Goal: Task Accomplishment & Management: Complete application form

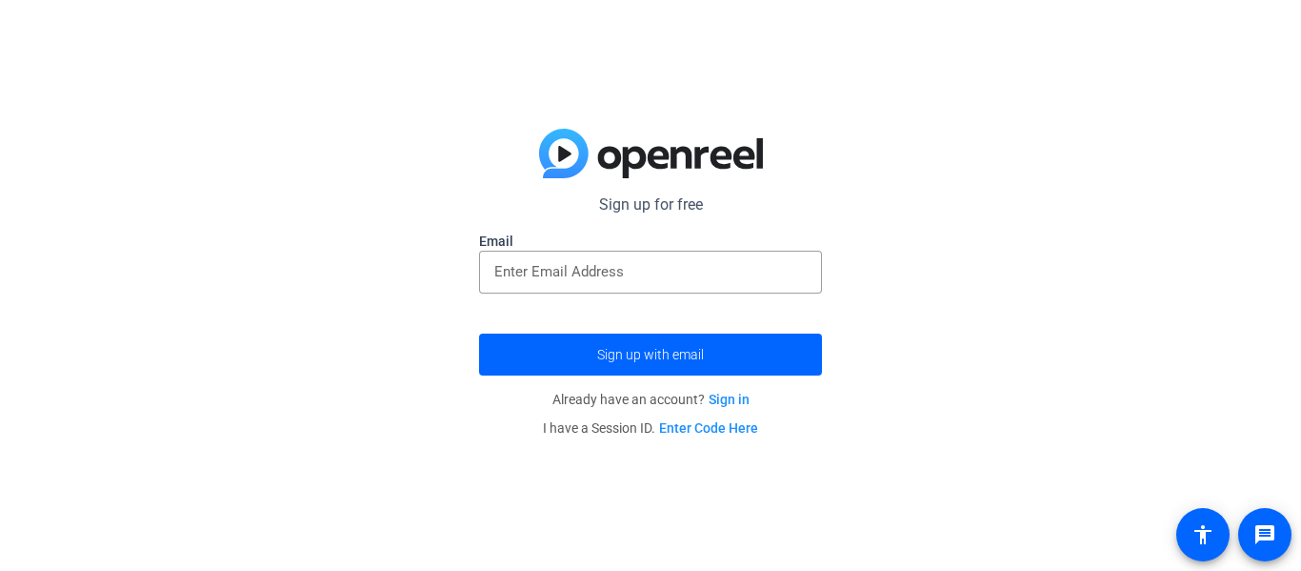
click at [634, 206] on p "Sign up for free" at bounding box center [650, 204] width 343 height 23
click at [585, 257] on div at bounding box center [650, 272] width 312 height 43
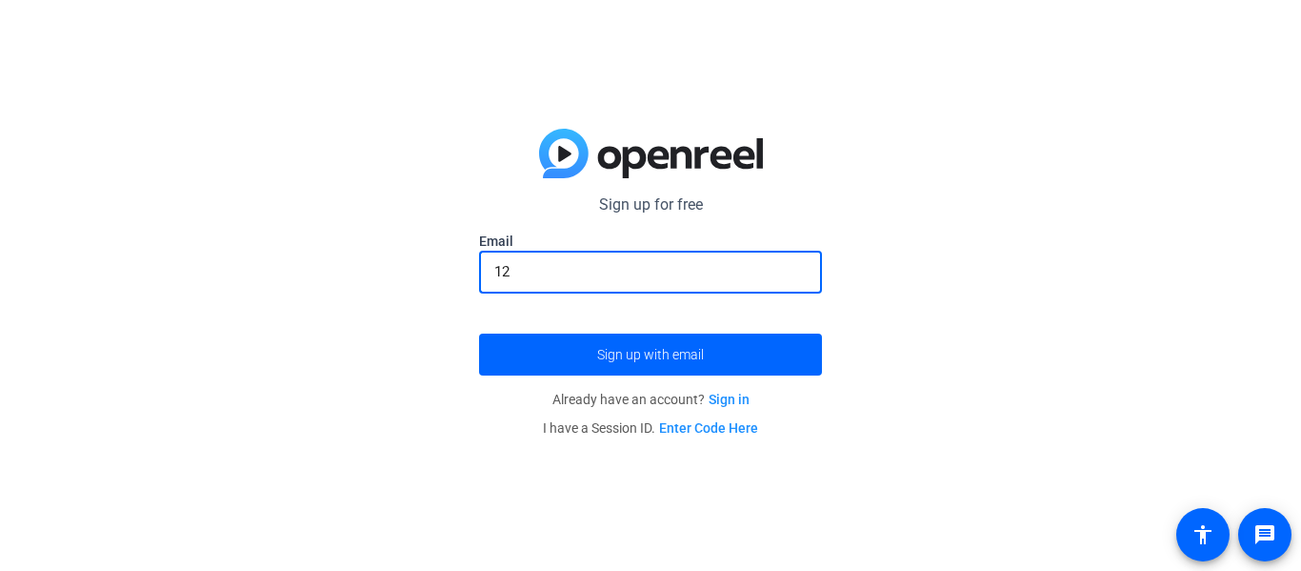
type input "[EMAIL_ADDRESS][DOMAIN_NAME]"
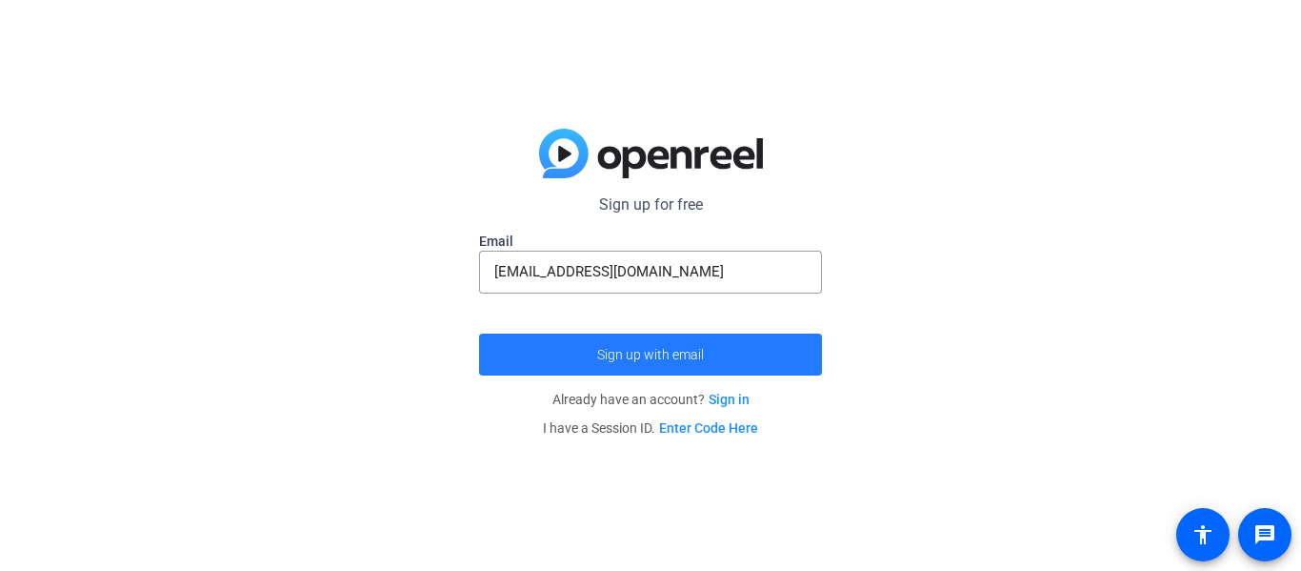
click at [585, 347] on span "submit" at bounding box center [650, 355] width 343 height 46
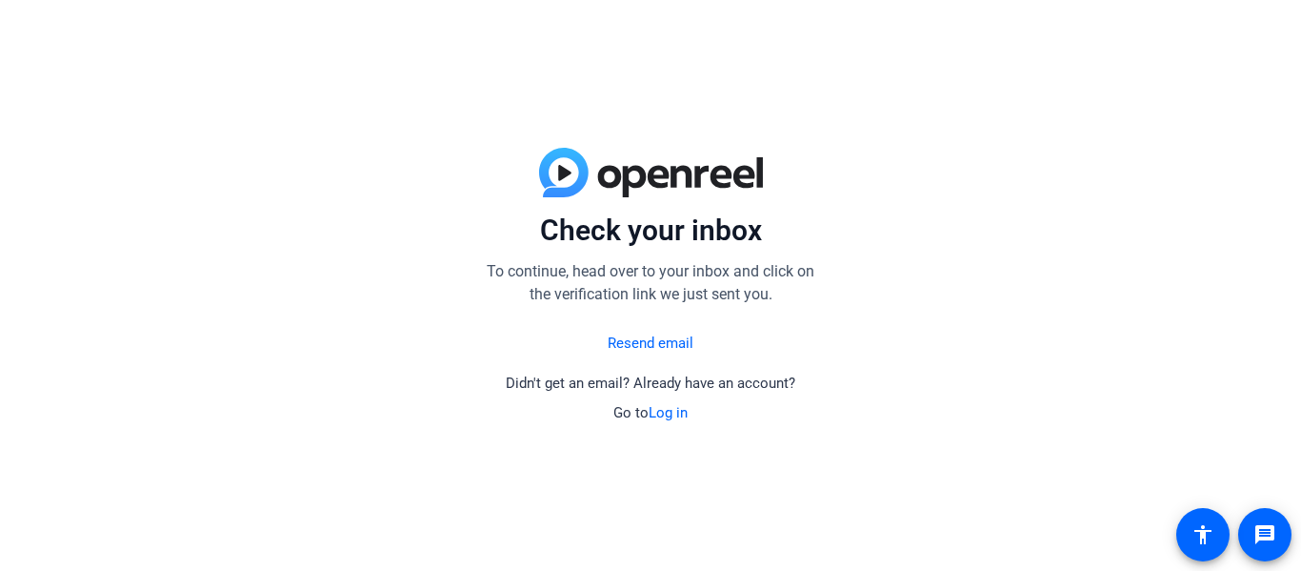
click at [631, 350] on link "Resend email" at bounding box center [651, 343] width 86 height 22
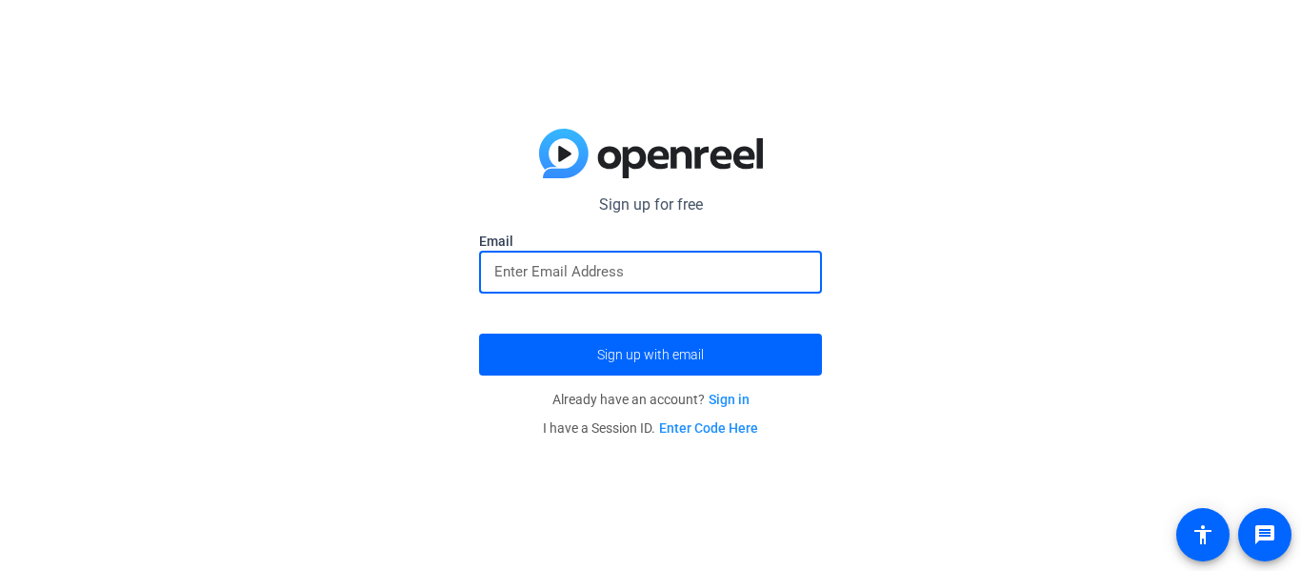
click at [538, 278] on input "email" at bounding box center [650, 271] width 312 height 23
click at [556, 272] on input "email" at bounding box center [650, 271] width 312 height 23
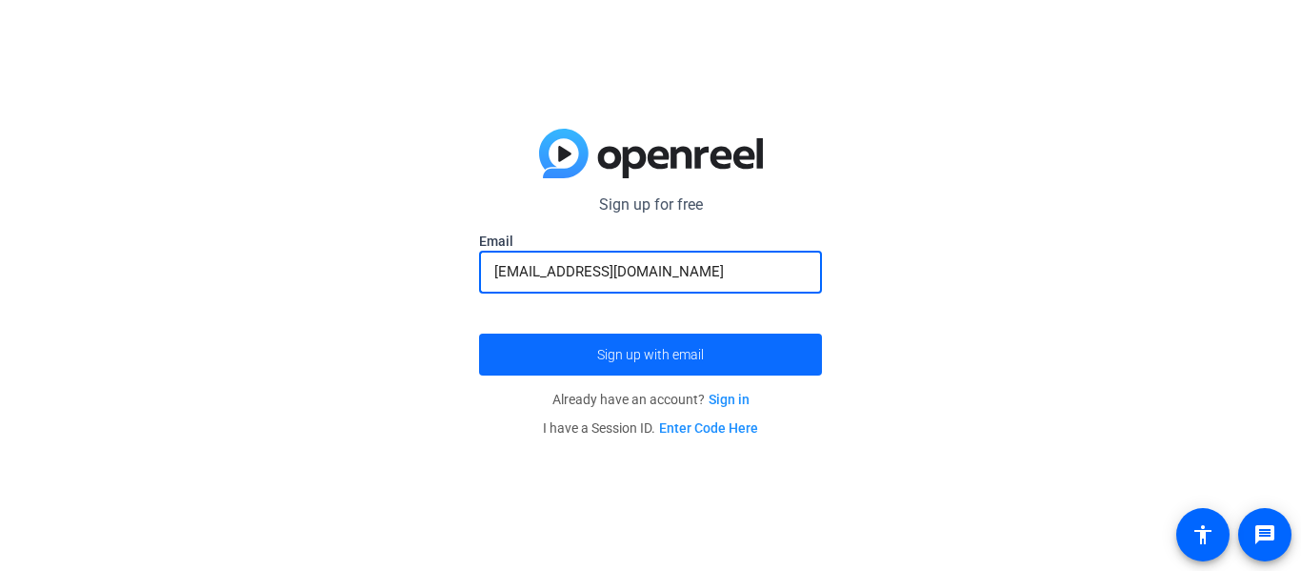
type input "[EMAIL_ADDRESS][DOMAIN_NAME]"
click at [625, 339] on span "submit" at bounding box center [650, 355] width 343 height 46
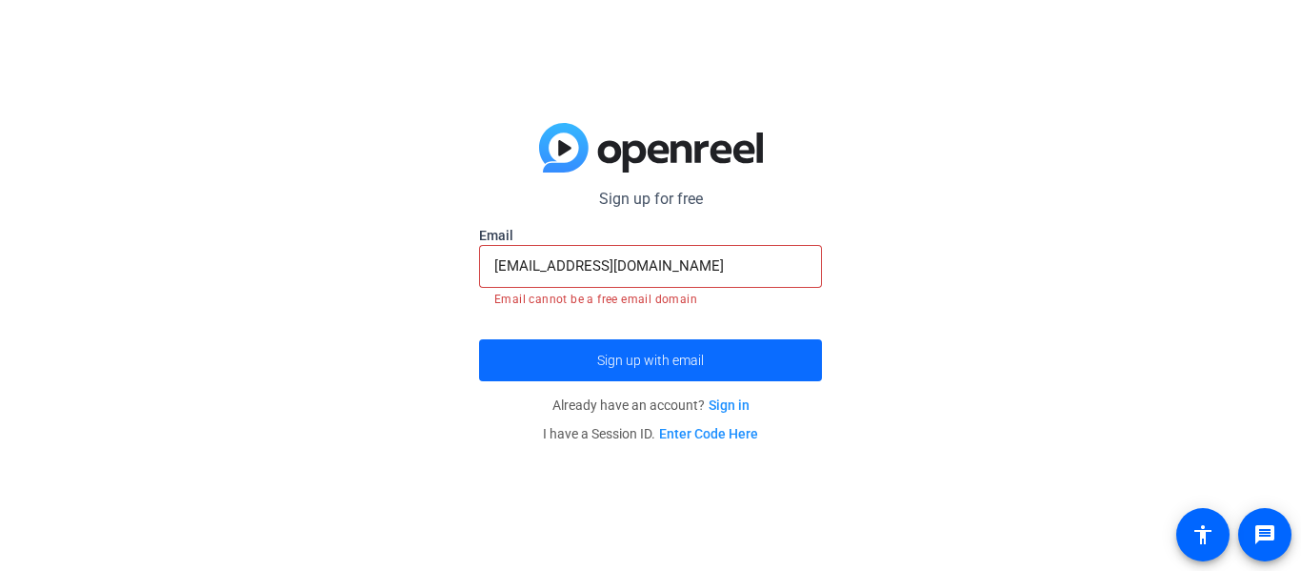
click at [625, 339] on span "submit" at bounding box center [650, 360] width 343 height 46
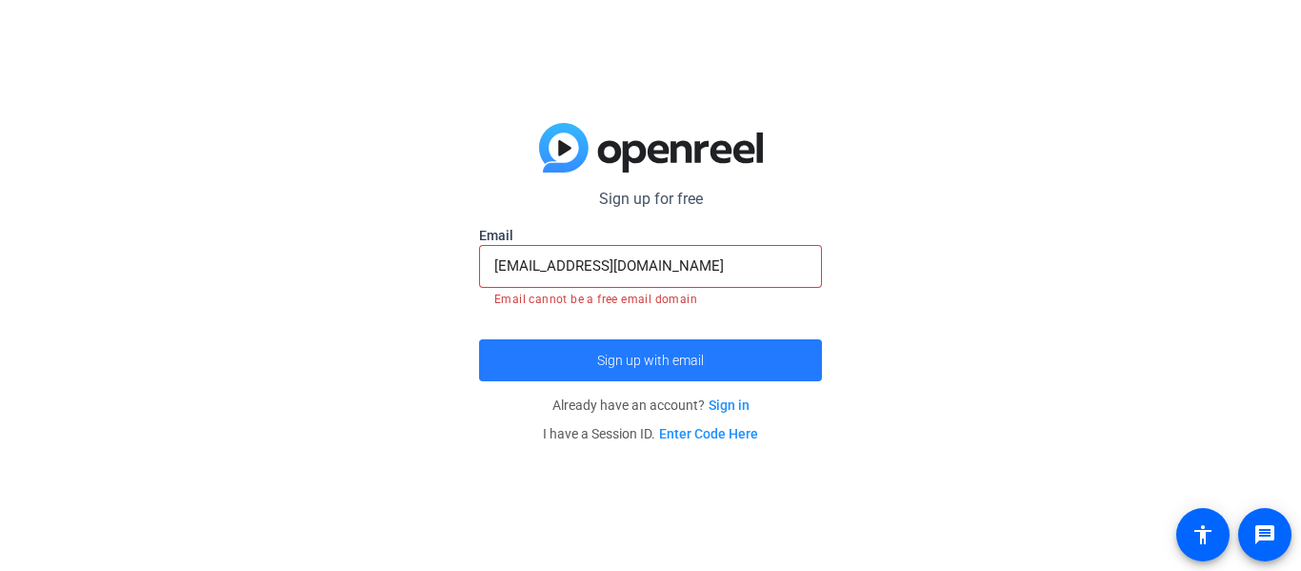
click at [625, 339] on span "submit" at bounding box center [650, 360] width 343 height 46
